Goal: Task Accomplishment & Management: Use online tool/utility

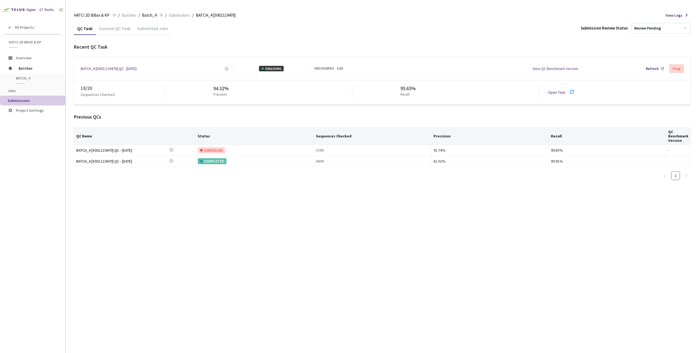
click at [72, 9] on main "HATCI 2D BBox & KP HATCI 2D BBox & KP / Batches / Batch_4 Batch_4 / Submissions…" at bounding box center [382, 176] width 632 height 353
